Goal: Check status: Check status

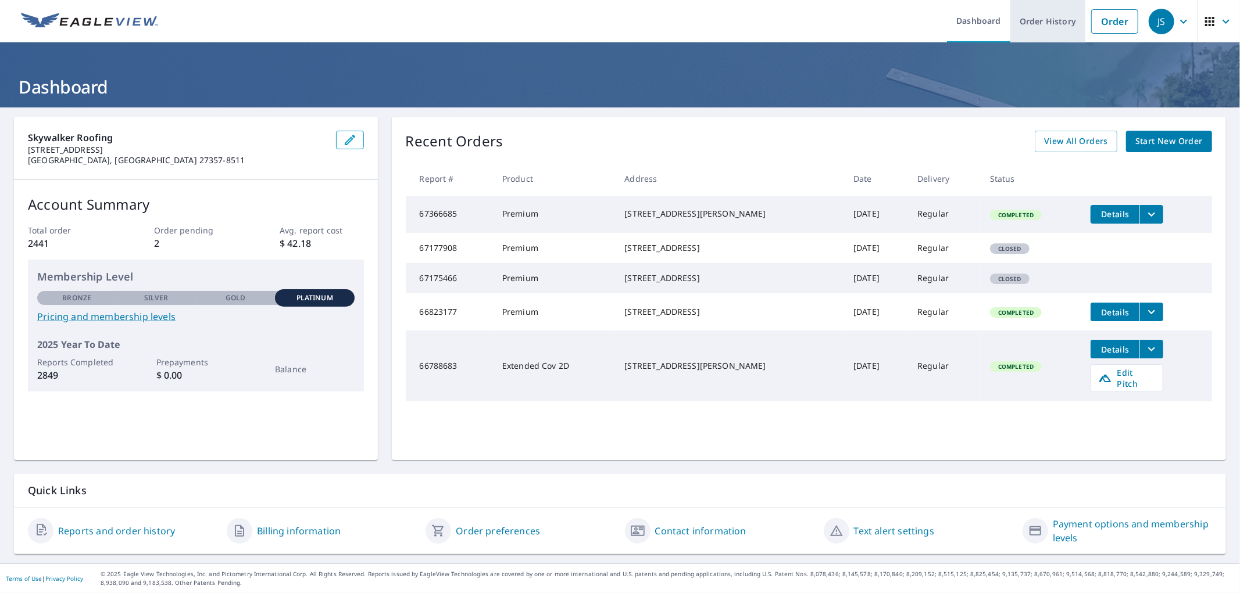
click at [1028, 27] on link "Order History" at bounding box center [1047, 21] width 75 height 42
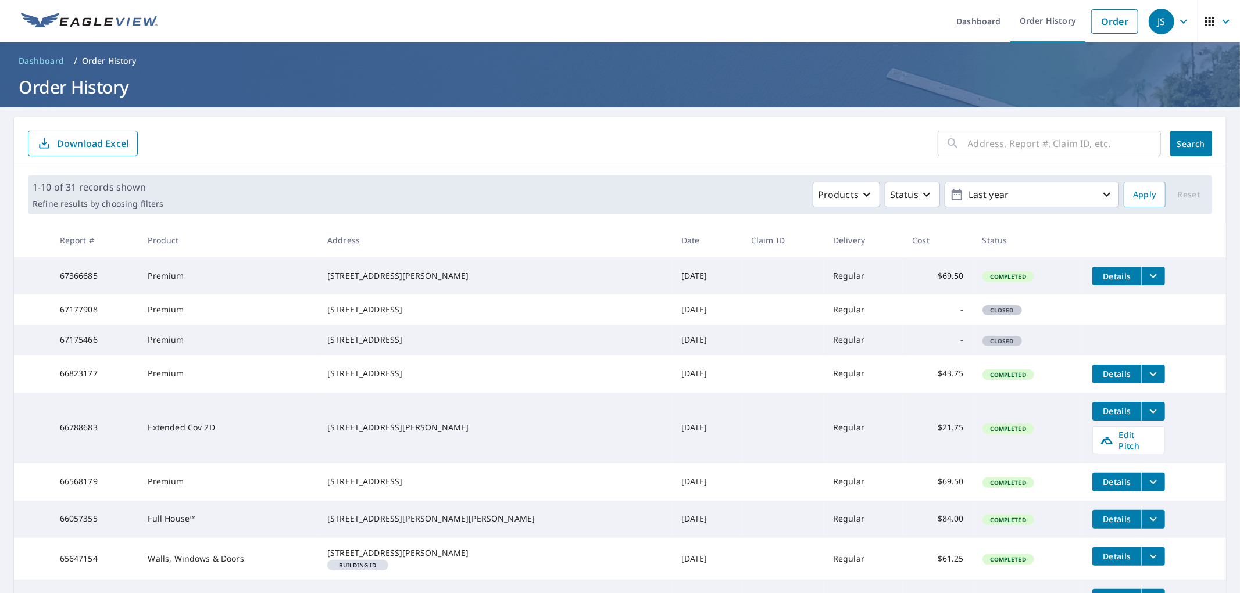
click at [960, 158] on div "​ Search Download Excel" at bounding box center [620, 141] width 1212 height 49
click at [968, 144] on input "text" at bounding box center [1064, 143] width 193 height 33
paste input "7009 Marseilles Cour"
type input "[STREET_ADDRESS]"
click button "Search" at bounding box center [1191, 144] width 42 height 26
